Goal: Transaction & Acquisition: Purchase product/service

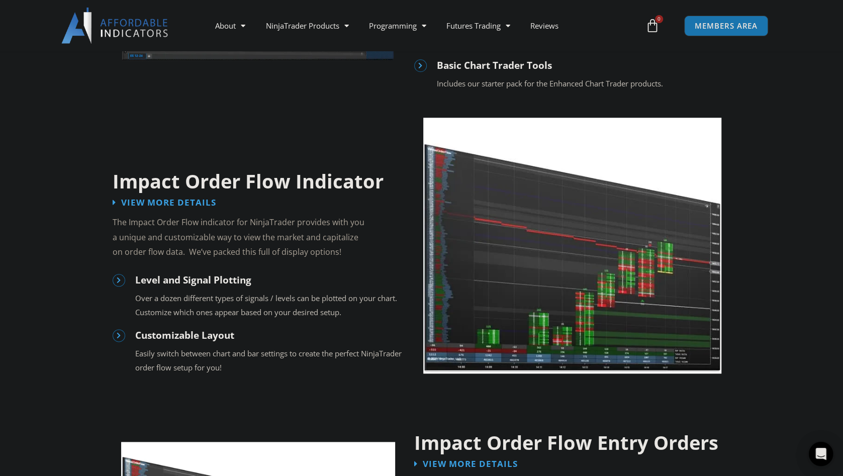
scroll to position [731, 0]
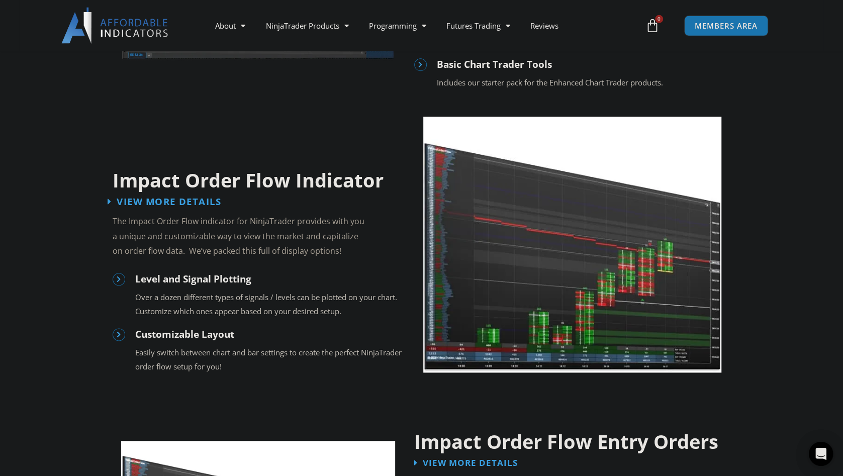
click at [193, 204] on span "View More Details" at bounding box center [169, 202] width 105 height 10
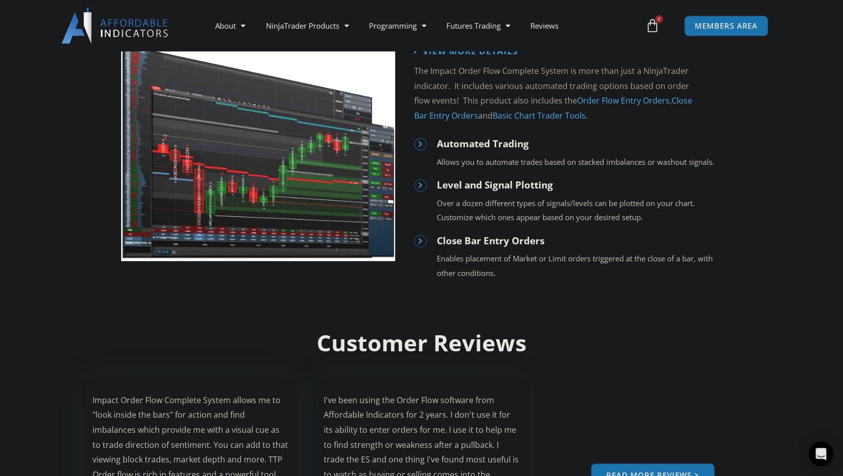
scroll to position [1143, 0]
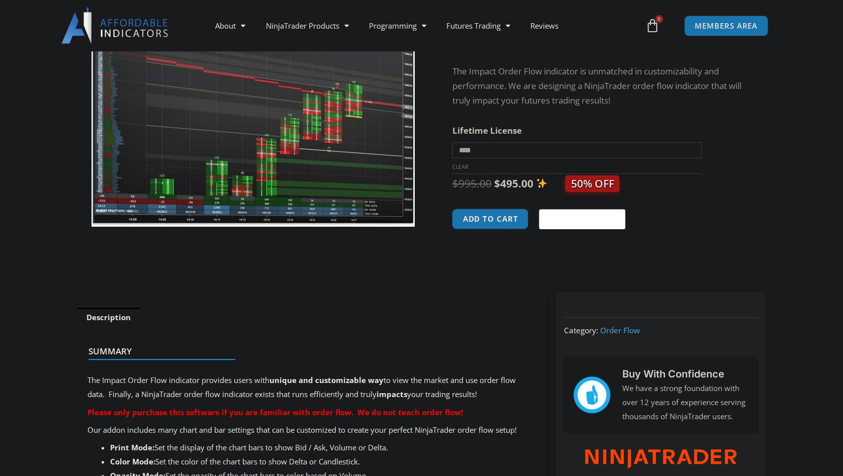
scroll to position [158, 0]
click at [452, 142] on select "**********" at bounding box center [576, 150] width 249 height 16
click at [385, 271] on div at bounding box center [253, 263] width 347 height 43
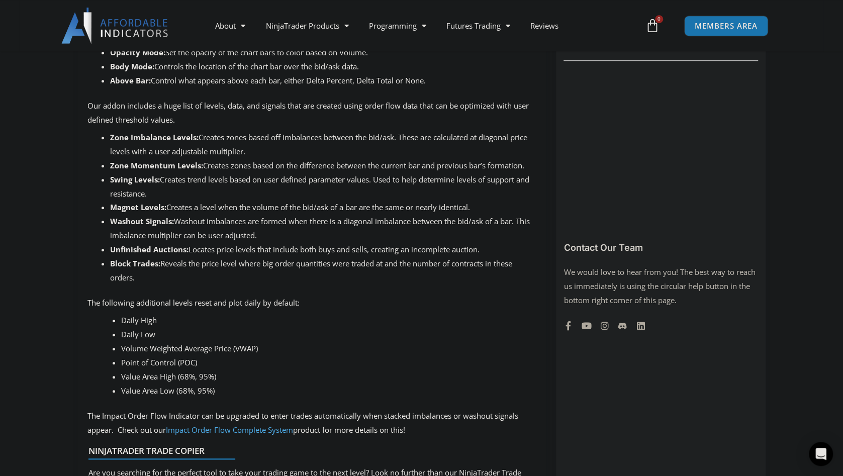
scroll to position [581, 0]
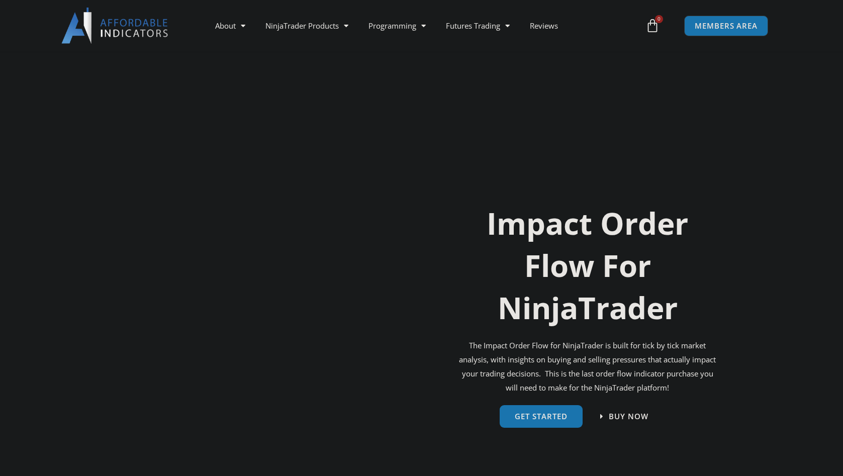
scroll to position [1143, 0]
